Goal: Task Accomplishment & Management: Complete application form

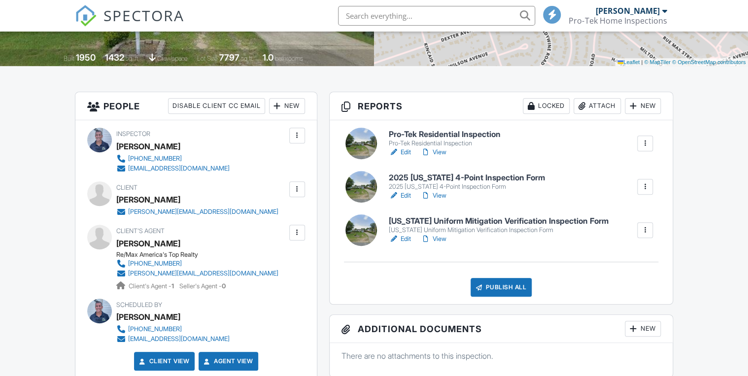
click at [477, 220] on h6 "[US_STATE] Uniform Mitigation Verification Inspection Form" at bounding box center [499, 221] width 220 height 9
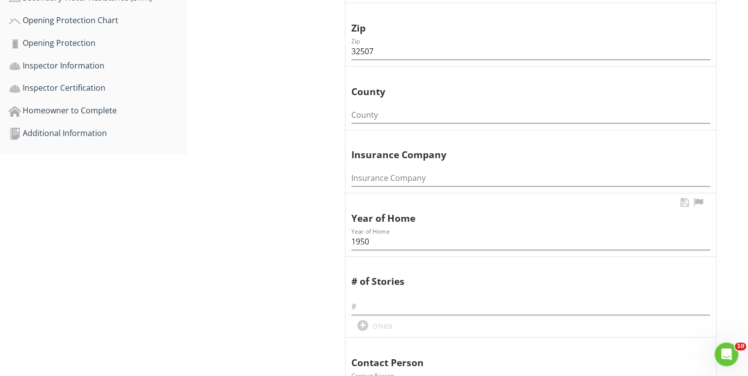
scroll to position [473, 0]
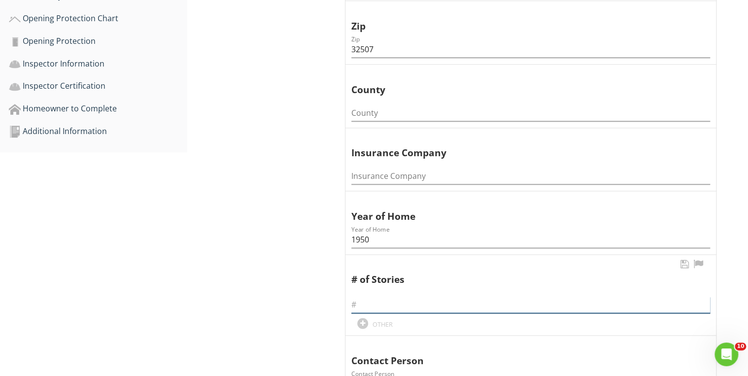
click at [363, 306] on input "text" at bounding box center [530, 305] width 359 height 16
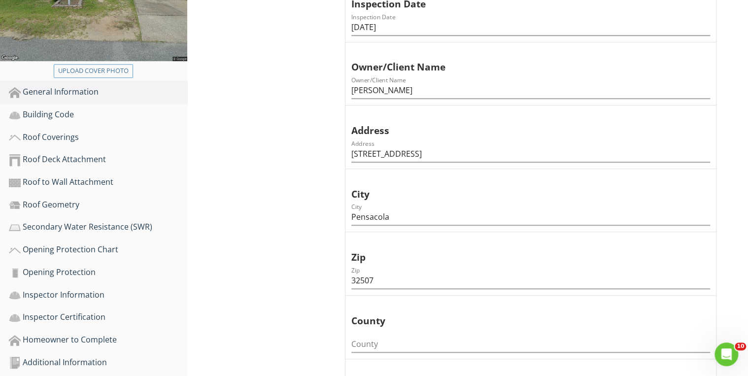
scroll to position [236, 0]
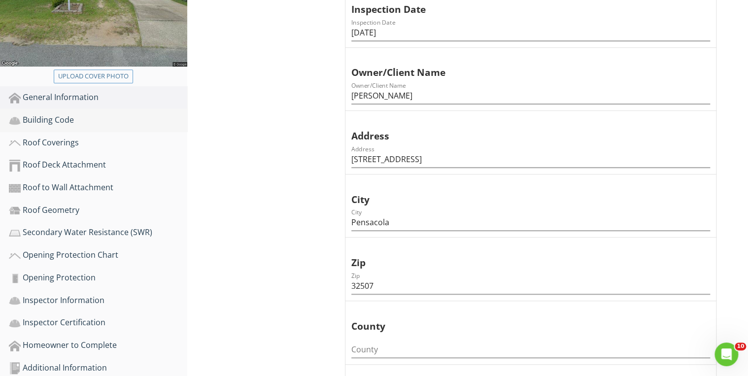
type input "1"
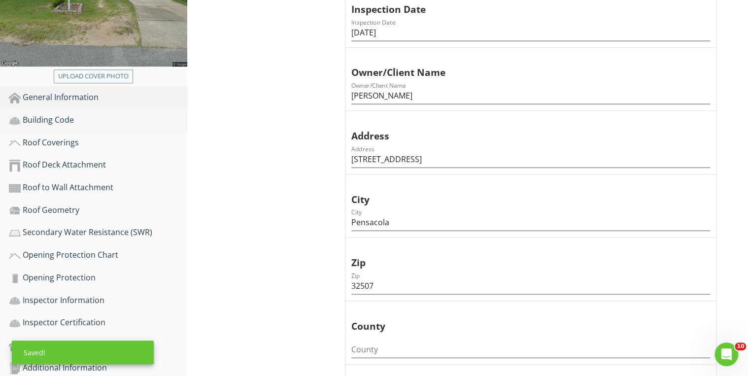
click at [63, 120] on div "Building Code" at bounding box center [98, 120] width 178 height 13
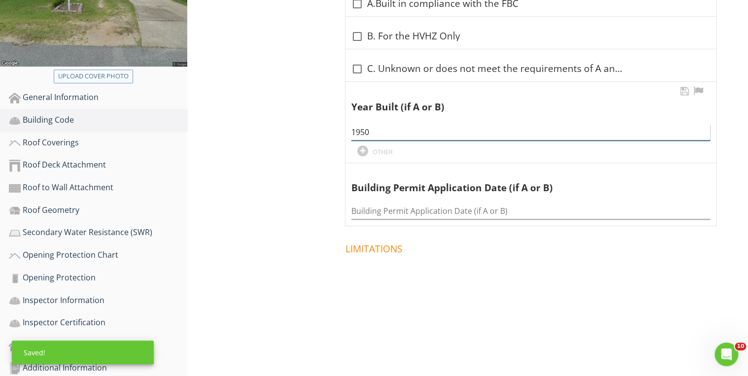
click at [378, 132] on input "1950" at bounding box center [530, 132] width 359 height 16
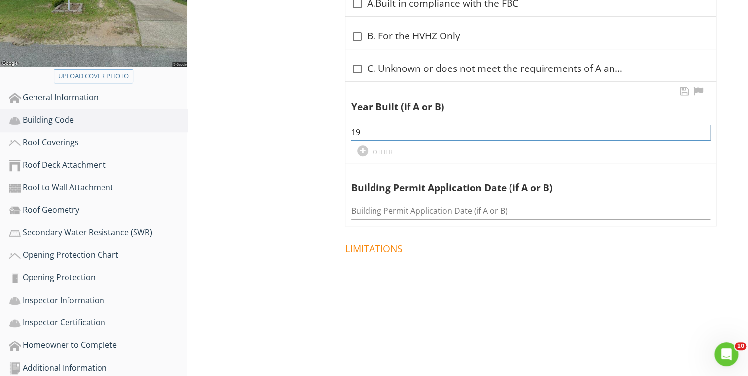
type input "1"
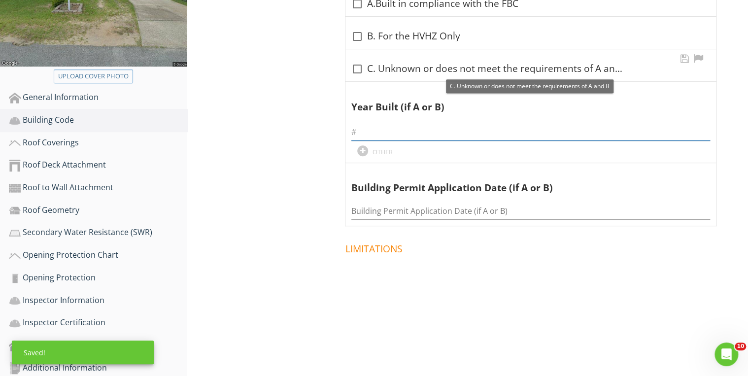
click at [357, 67] on div at bounding box center [357, 69] width 17 height 17
checkbox input "true"
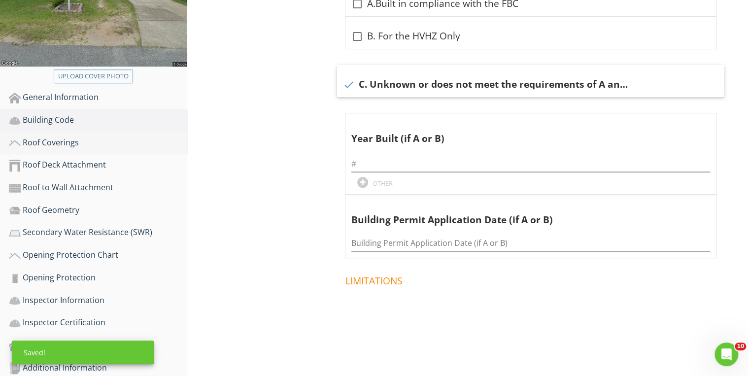
click at [82, 142] on div "Roof Coverings" at bounding box center [98, 142] width 178 height 13
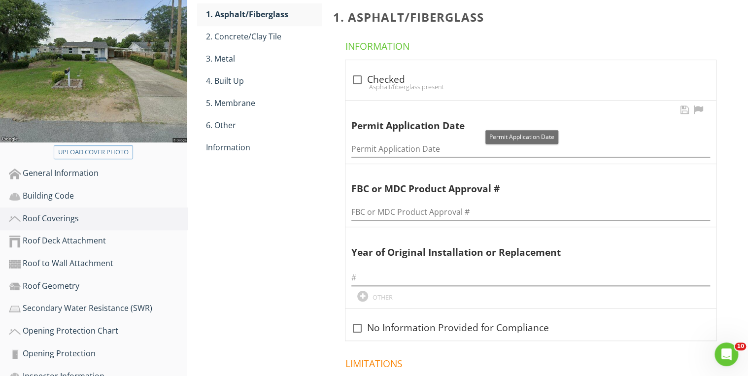
scroll to position [158, 0]
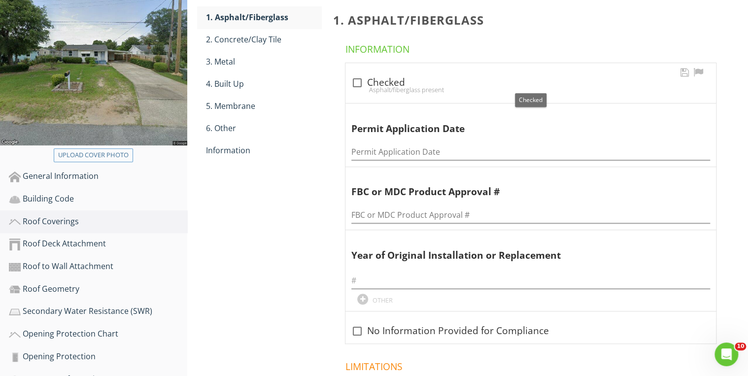
click at [357, 77] on div at bounding box center [357, 82] width 17 height 17
checkbox input "true"
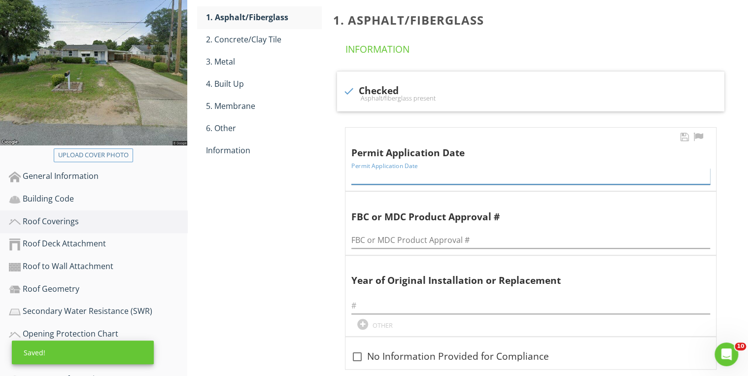
click at [363, 169] on input "Permit Application Date" at bounding box center [530, 176] width 359 height 16
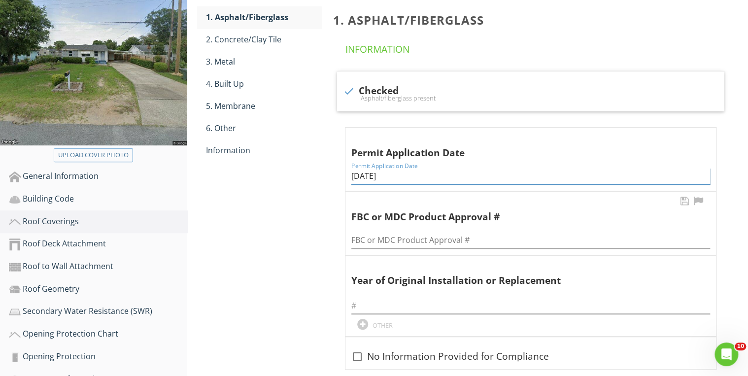
type input "4/17/2025"
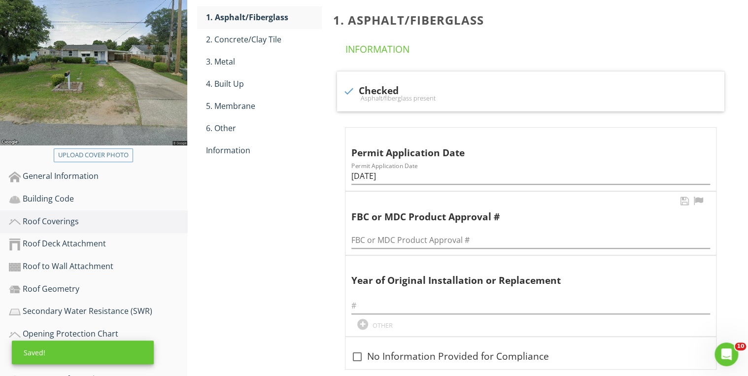
click at [361, 229] on div "FBC or MDC Product Approval #" at bounding box center [530, 237] width 359 height 22
click at [361, 238] on input "FBC or MDC Product Approval #" at bounding box center [530, 240] width 359 height 16
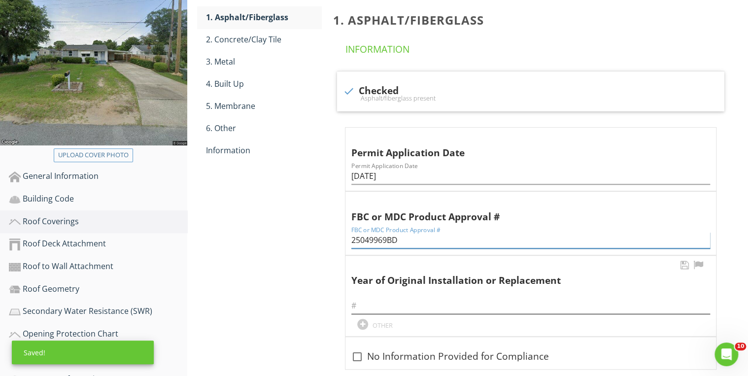
type input "25049969BD"
click at [367, 305] on input "text" at bounding box center [530, 306] width 359 height 16
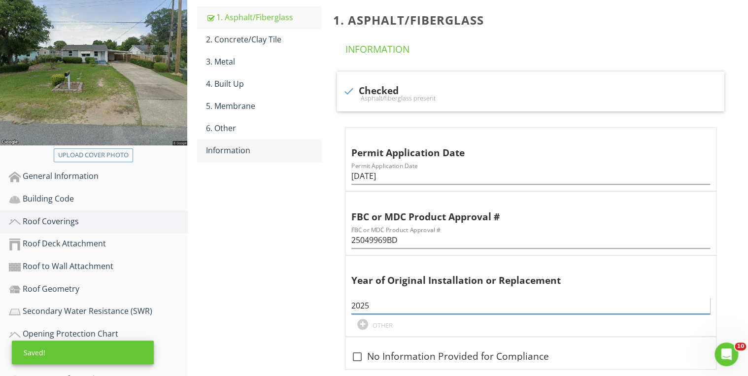
type input "2025"
click at [240, 150] on div "Information" at bounding box center [264, 150] width 116 height 12
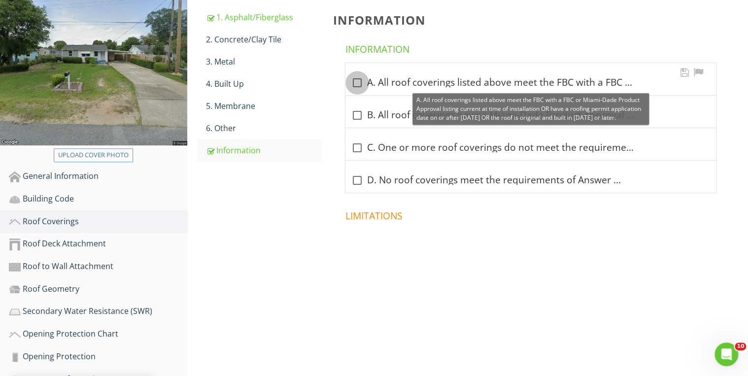
click at [357, 81] on div at bounding box center [357, 82] width 17 height 17
checkbox input "true"
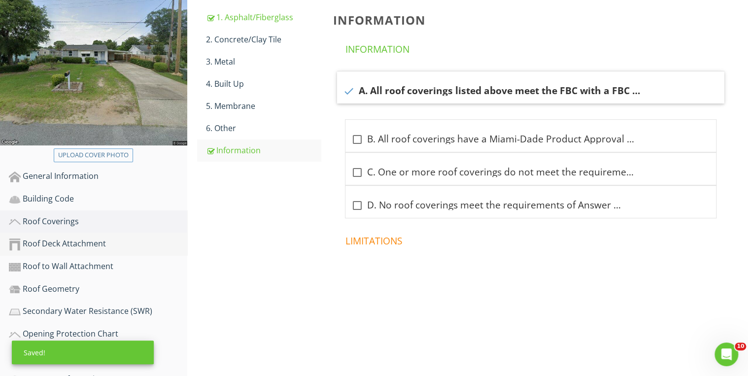
click at [100, 244] on div "Roof Deck Attachment" at bounding box center [98, 243] width 178 height 13
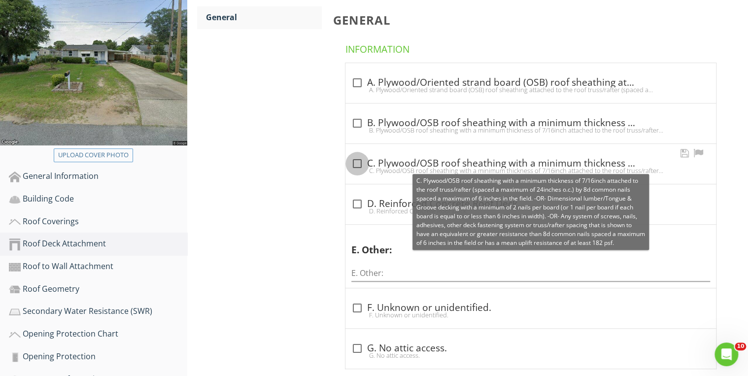
click at [357, 162] on div at bounding box center [357, 163] width 17 height 17
checkbox input "true"
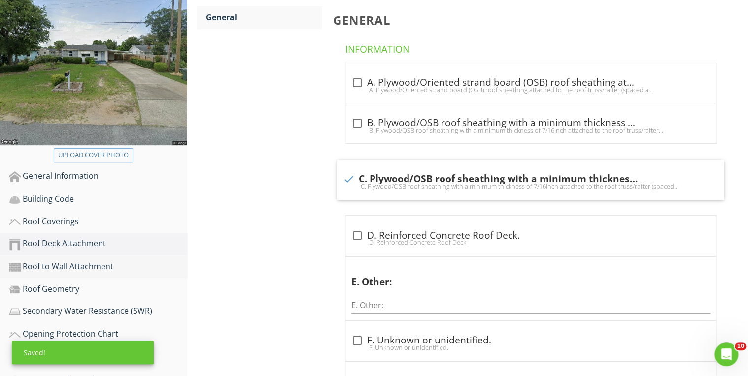
click at [99, 268] on div "Roof to Wall Attachment" at bounding box center [98, 266] width 178 height 13
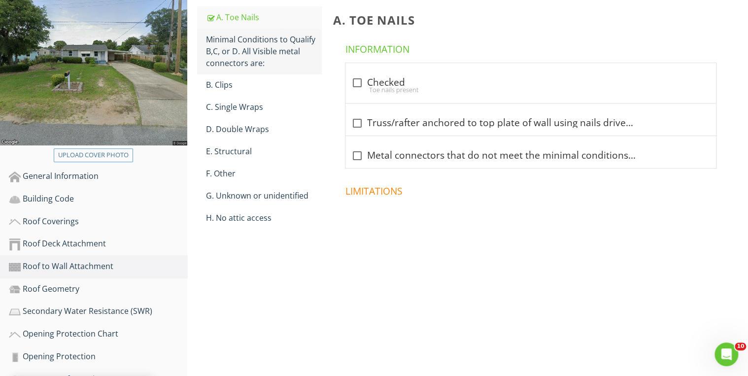
click at [296, 63] on div "Minimal Conditions to Qualify B,C, or D. All Visible metal connectors are:" at bounding box center [264, 50] width 116 height 35
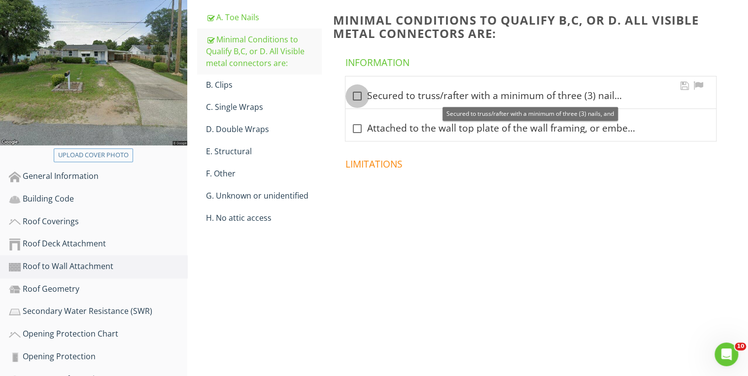
click at [359, 99] on div at bounding box center [357, 96] width 17 height 17
checkbox input "true"
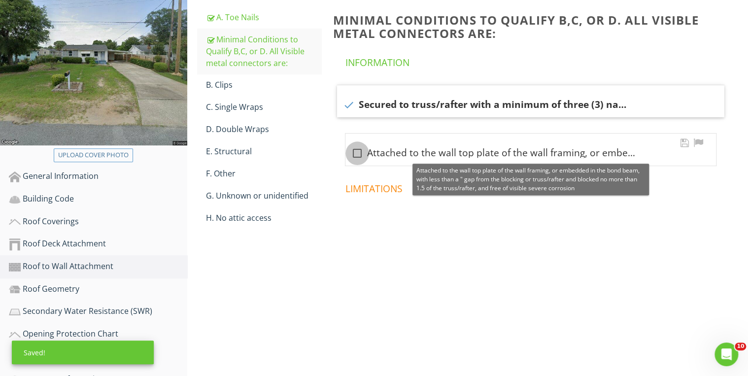
click at [357, 151] on div at bounding box center [357, 153] width 17 height 17
checkbox input "true"
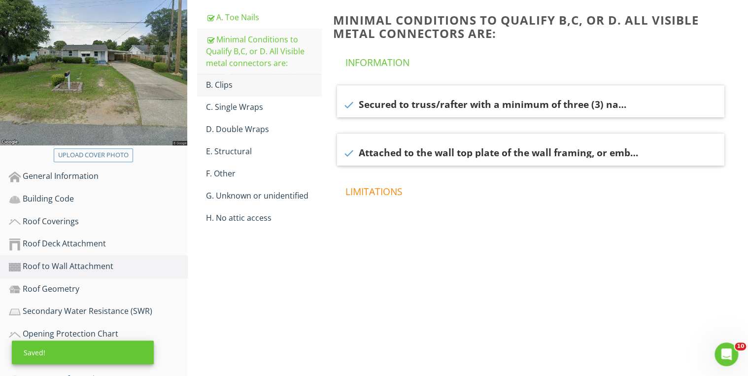
click at [261, 89] on div "B. Clips" at bounding box center [264, 85] width 116 height 12
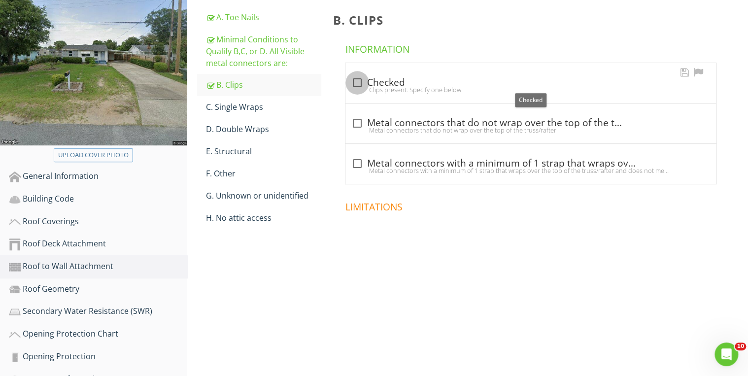
drag, startPoint x: 355, startPoint y: 80, endPoint x: 361, endPoint y: 97, distance: 17.6
click at [355, 81] on div at bounding box center [357, 82] width 17 height 17
checkbox input "true"
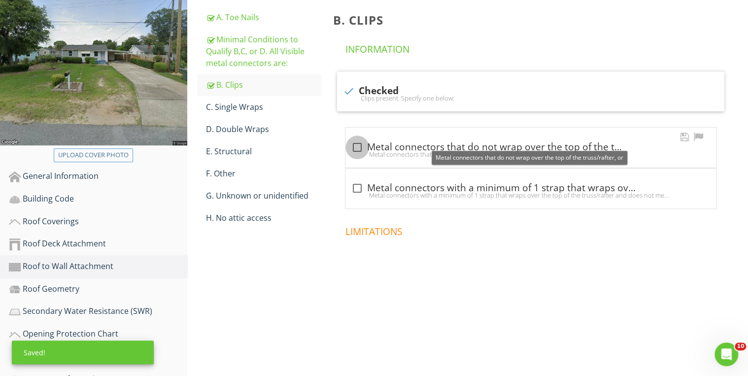
click at [357, 143] on div at bounding box center [357, 147] width 17 height 17
checkbox input "true"
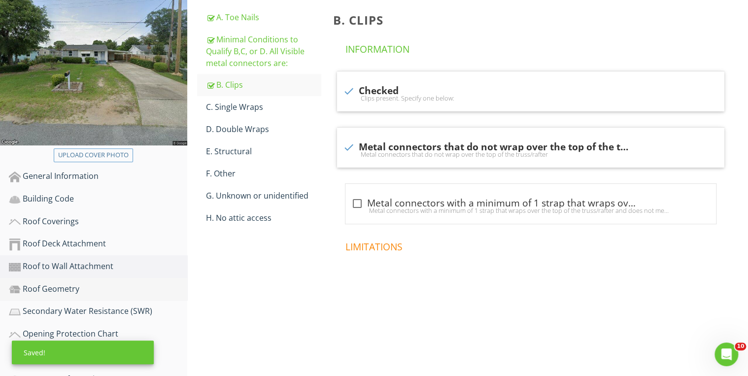
click at [73, 296] on link "Roof Geometry" at bounding box center [98, 289] width 178 height 23
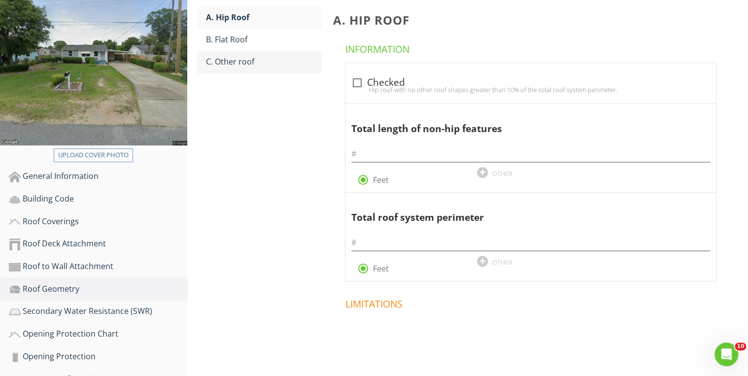
click at [235, 65] on div "C. Other roof" at bounding box center [264, 62] width 116 height 12
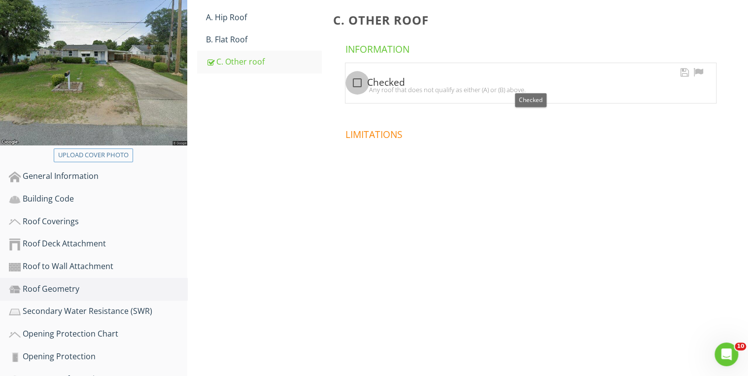
click at [354, 81] on div at bounding box center [357, 82] width 17 height 17
checkbox input "true"
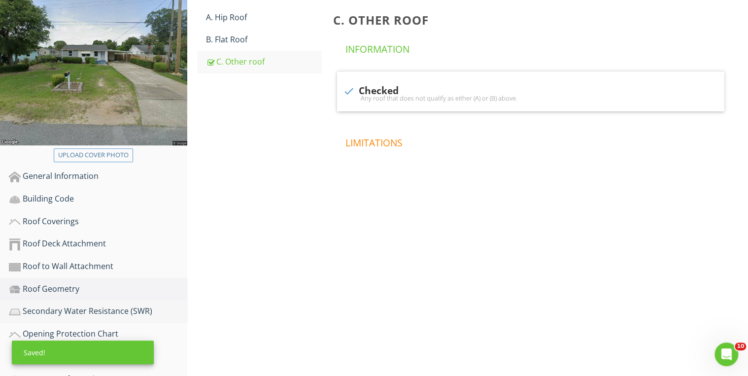
click at [74, 309] on div "Secondary Water Resistance (SWR)" at bounding box center [98, 311] width 178 height 13
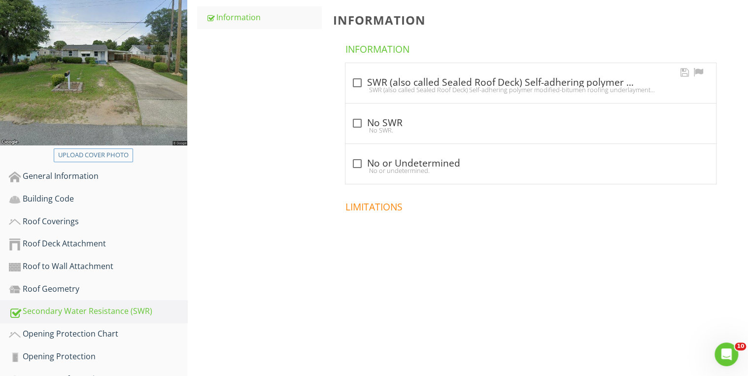
click at [359, 83] on div at bounding box center [357, 82] width 17 height 17
checkbox input "true"
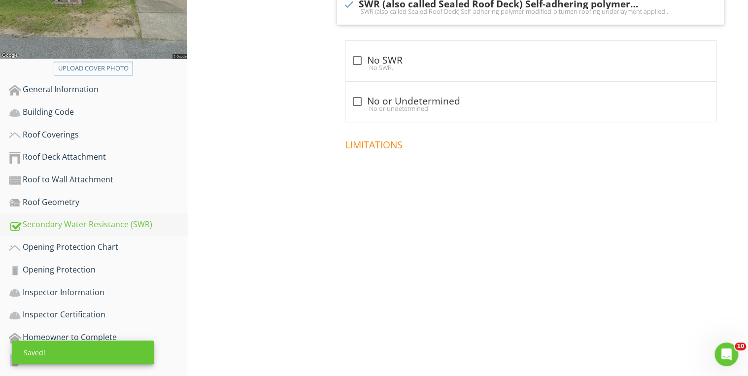
scroll to position [246, 0]
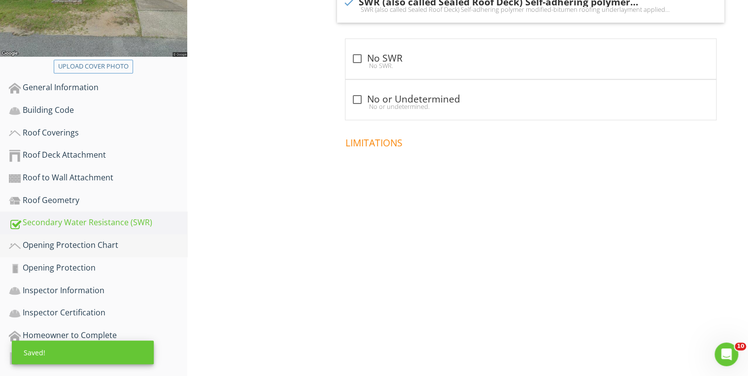
click at [76, 245] on div "Opening Protection Chart" at bounding box center [98, 245] width 178 height 13
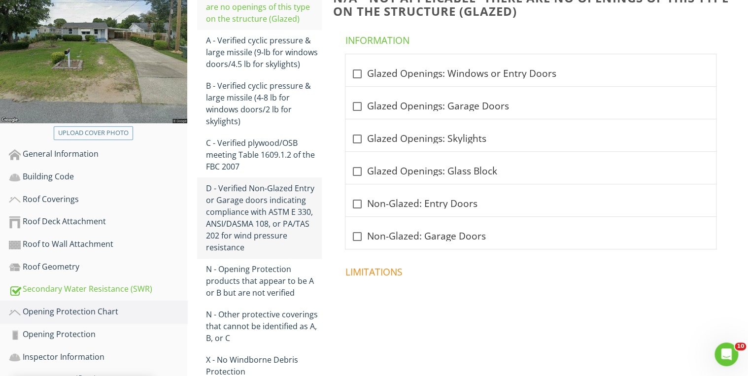
scroll to position [167, 0]
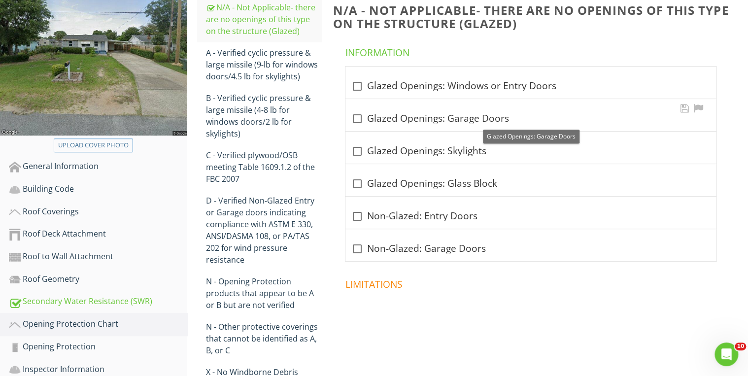
click at [359, 118] on div at bounding box center [357, 118] width 17 height 17
checkbox input "true"
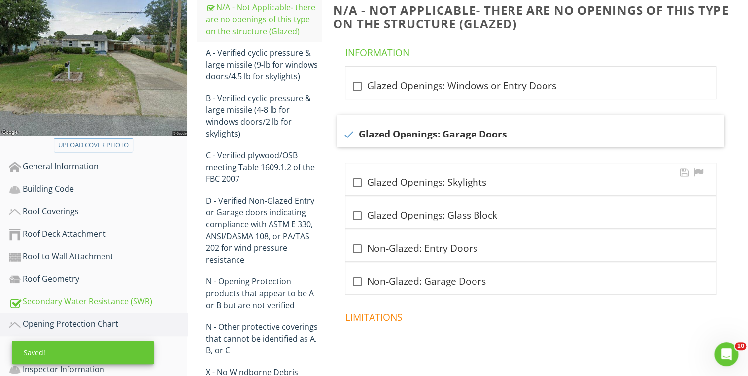
click at [359, 181] on div at bounding box center [357, 182] width 17 height 17
checkbox input "true"
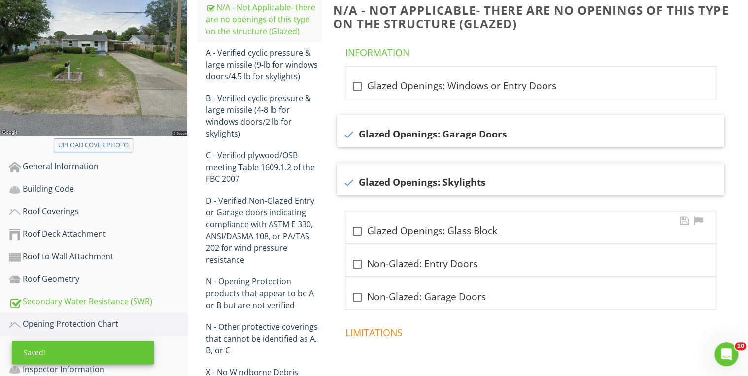
click at [358, 226] on div at bounding box center [357, 231] width 17 height 17
checkbox input "true"
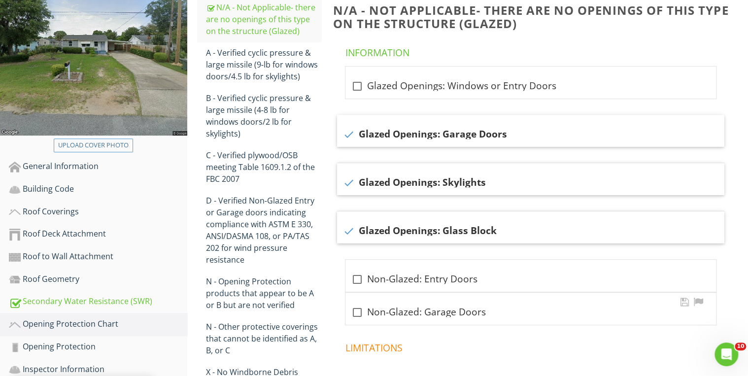
click at [359, 313] on div at bounding box center [357, 312] width 17 height 17
checkbox input "true"
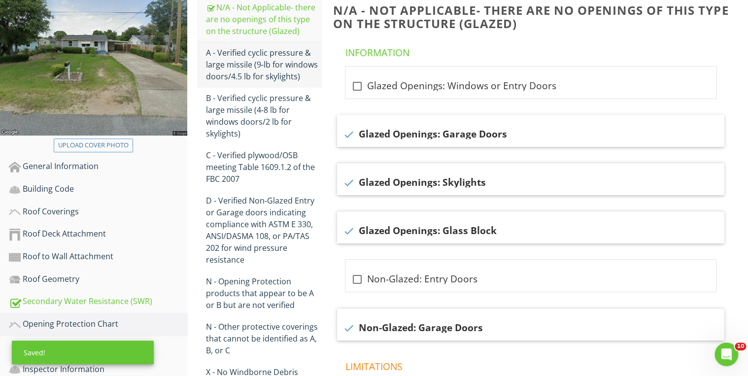
click at [260, 70] on div "A - Verified cyclic pressure & large missile (9‐lb for windows doors/4.5 lb for…" at bounding box center [264, 64] width 116 height 35
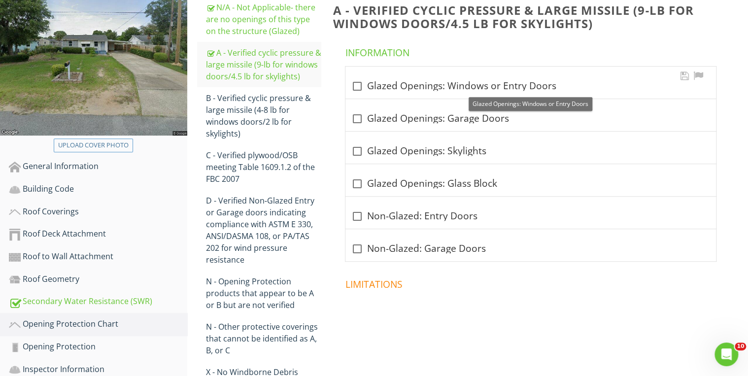
click at [360, 84] on div at bounding box center [357, 86] width 17 height 17
checkbox input "true"
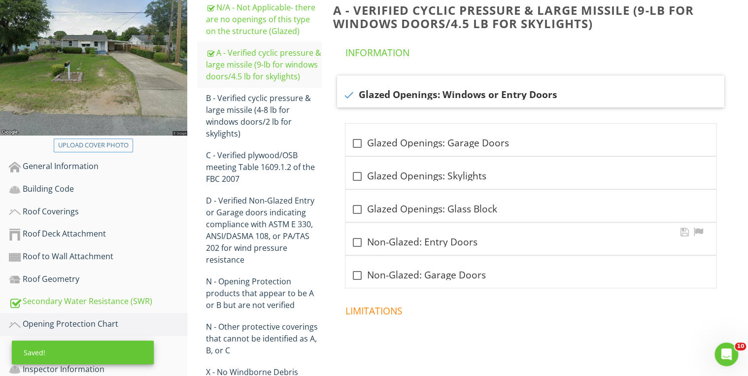
click at [359, 235] on div at bounding box center [357, 242] width 17 height 17
checkbox input "true"
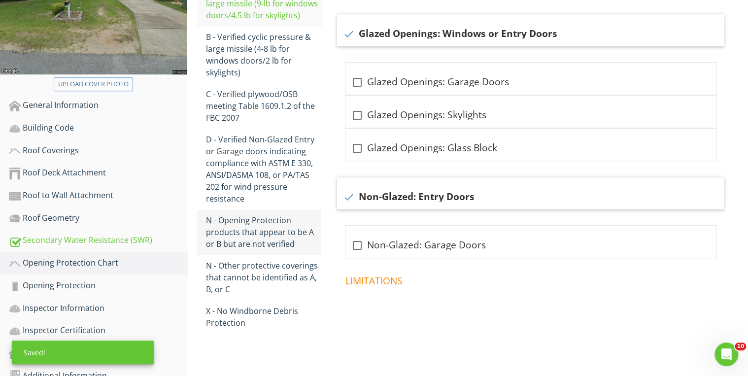
scroll to position [246, 0]
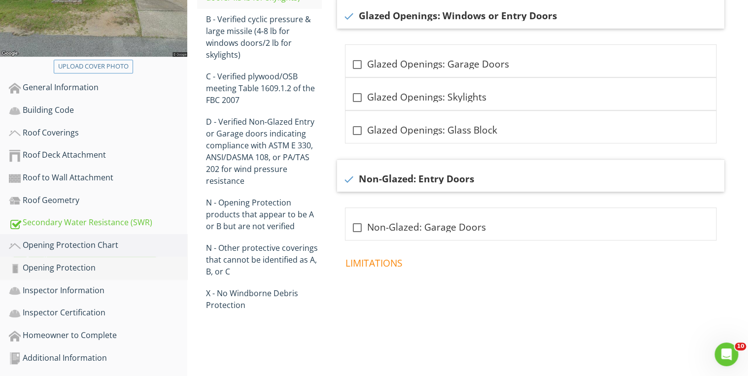
click at [100, 263] on div "Opening Protection" at bounding box center [98, 268] width 178 height 13
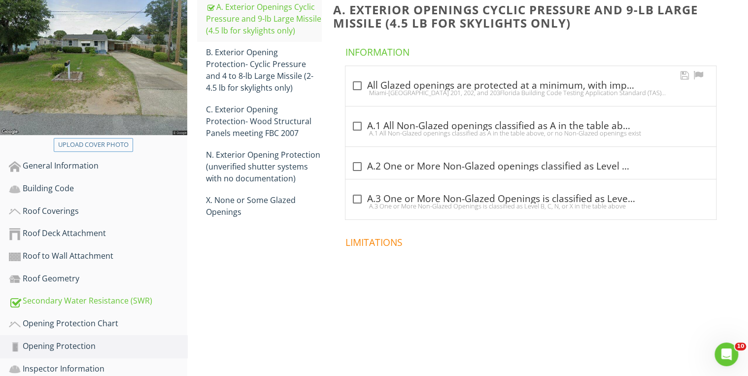
scroll to position [167, 0]
click at [357, 87] on div at bounding box center [357, 86] width 17 height 17
checkbox input "true"
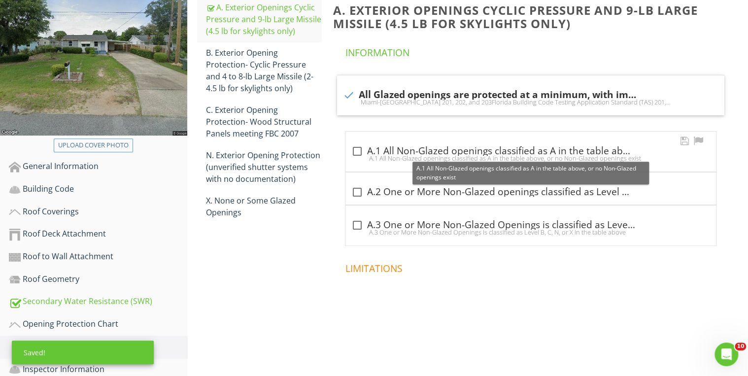
click at [364, 148] on div at bounding box center [357, 151] width 17 height 17
checkbox input "true"
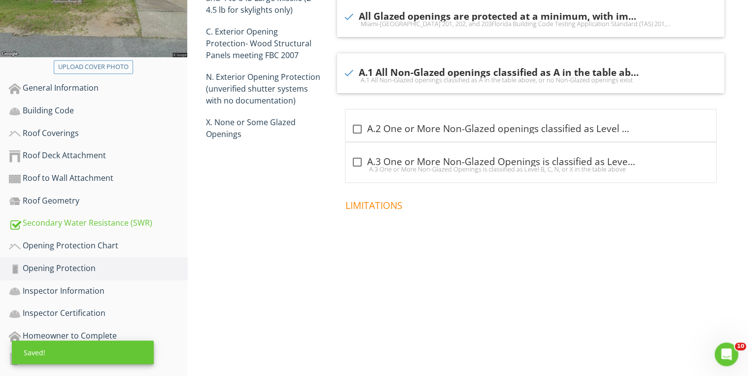
scroll to position [246, 0]
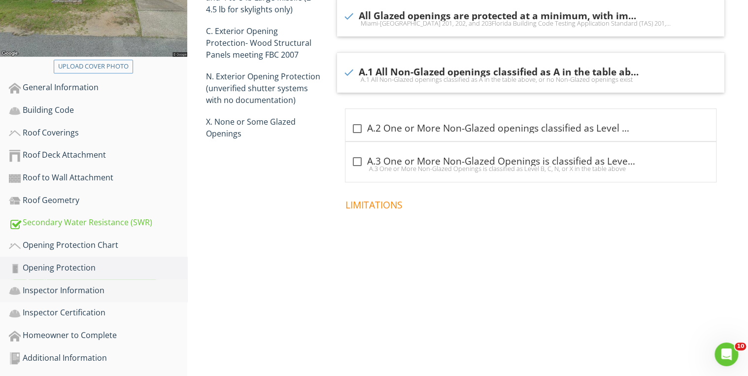
click at [95, 285] on div "Inspector Information" at bounding box center [98, 290] width 178 height 13
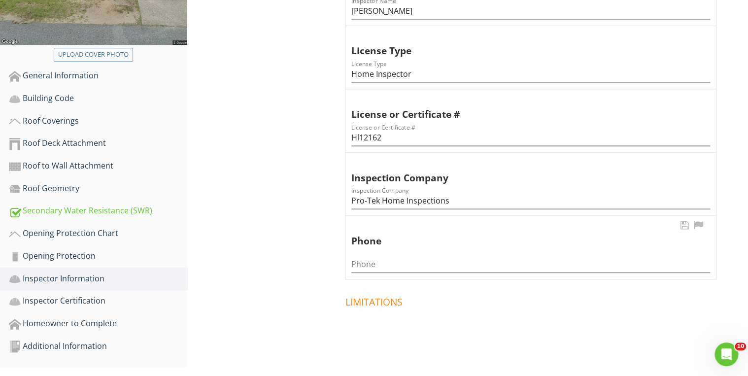
scroll to position [270, 0]
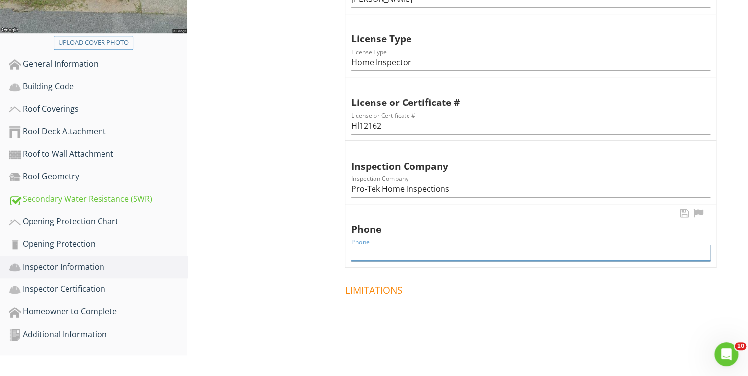
click at [370, 253] on input "Phone" at bounding box center [530, 252] width 359 height 16
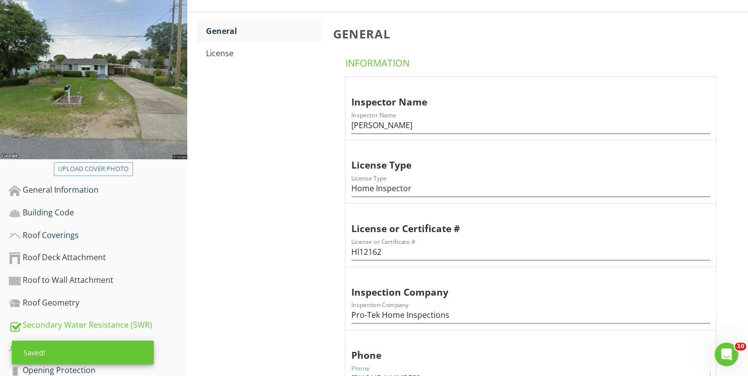
scroll to position [112, 0]
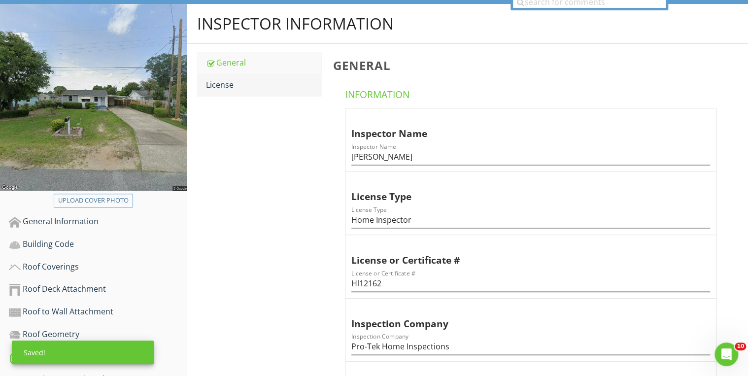
type input "[PHONE_NUMBER]"
click at [234, 87] on div "License" at bounding box center [264, 85] width 116 height 12
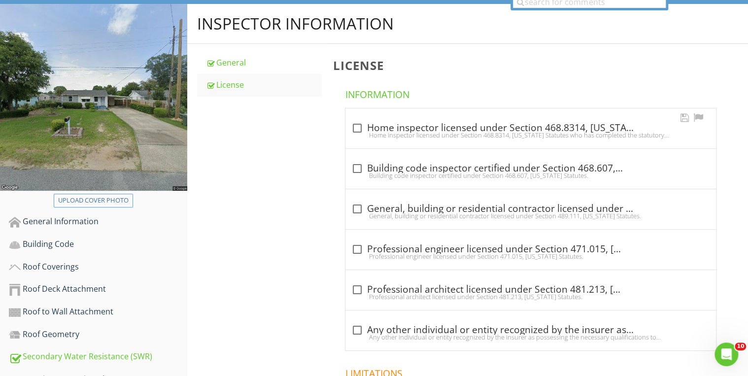
click at [356, 130] on div at bounding box center [357, 128] width 17 height 17
checkbox input "true"
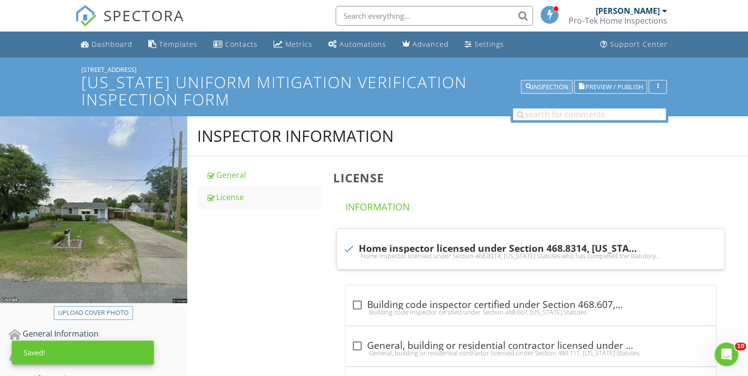
click at [532, 89] on div "Inspection" at bounding box center [546, 87] width 43 height 7
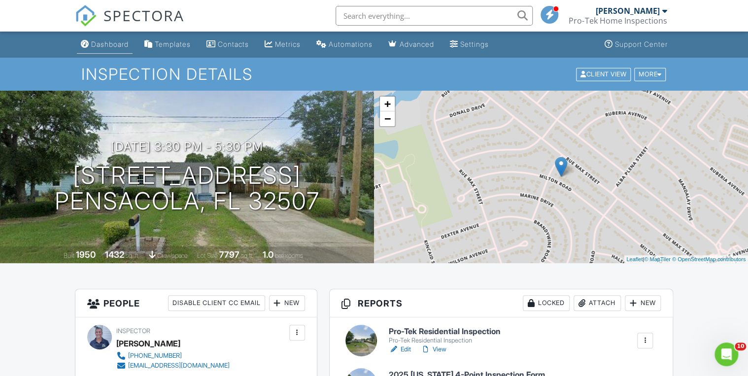
click at [101, 43] on div "Dashboard" at bounding box center [109, 44] width 37 height 8
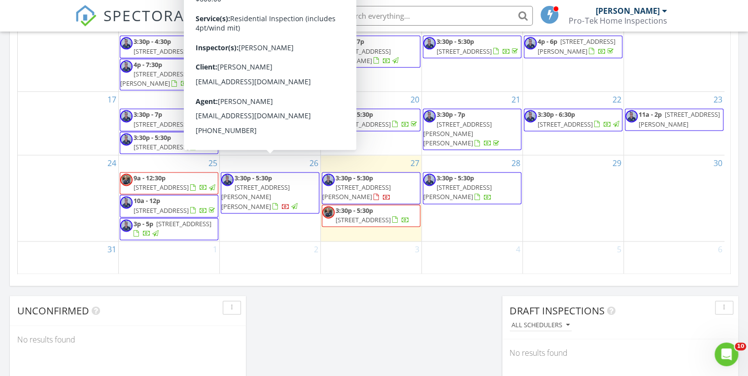
scroll to position [18, 0]
click at [552, 223] on div "29" at bounding box center [573, 198] width 100 height 86
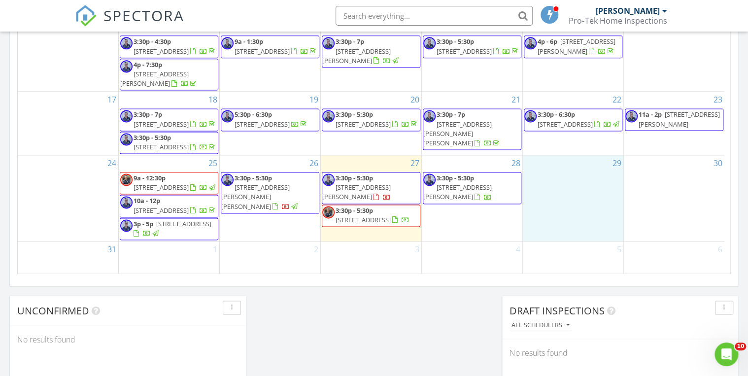
click at [680, 110] on span "7290 Tannehill Dr, Pensacola 32526" at bounding box center [678, 119] width 81 height 18
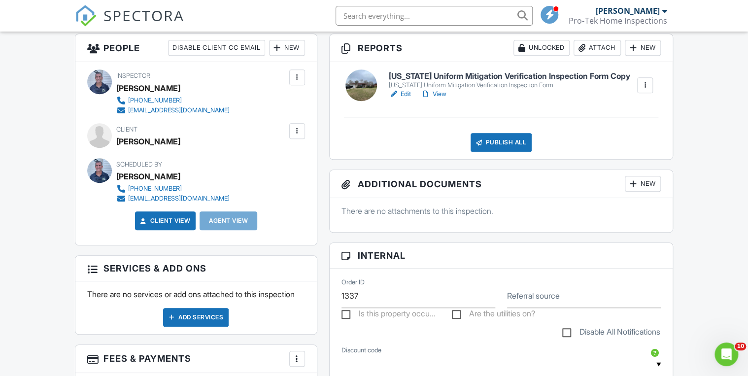
scroll to position [242, 0]
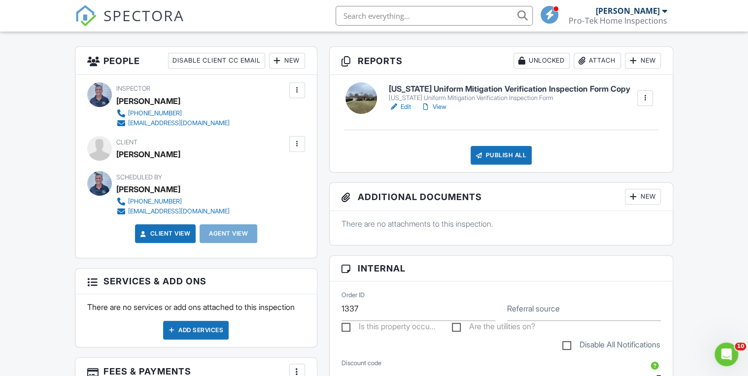
click at [296, 144] on div at bounding box center [297, 144] width 10 height 10
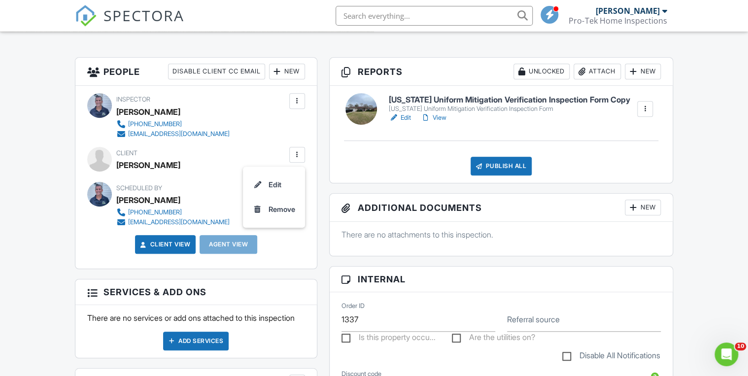
scroll to position [276, 0]
